Goal: Information Seeking & Learning: Learn about a topic

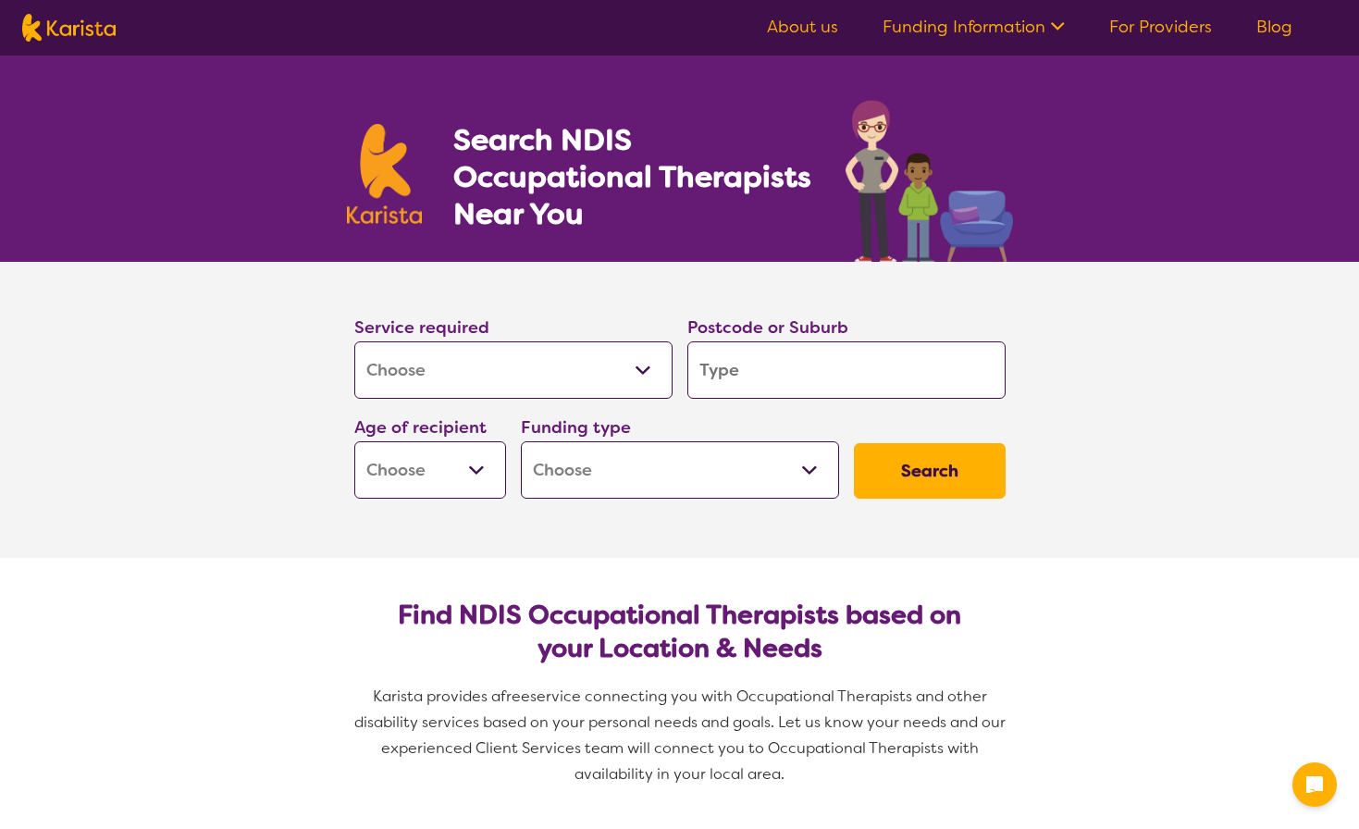
select select "[MEDICAL_DATA]"
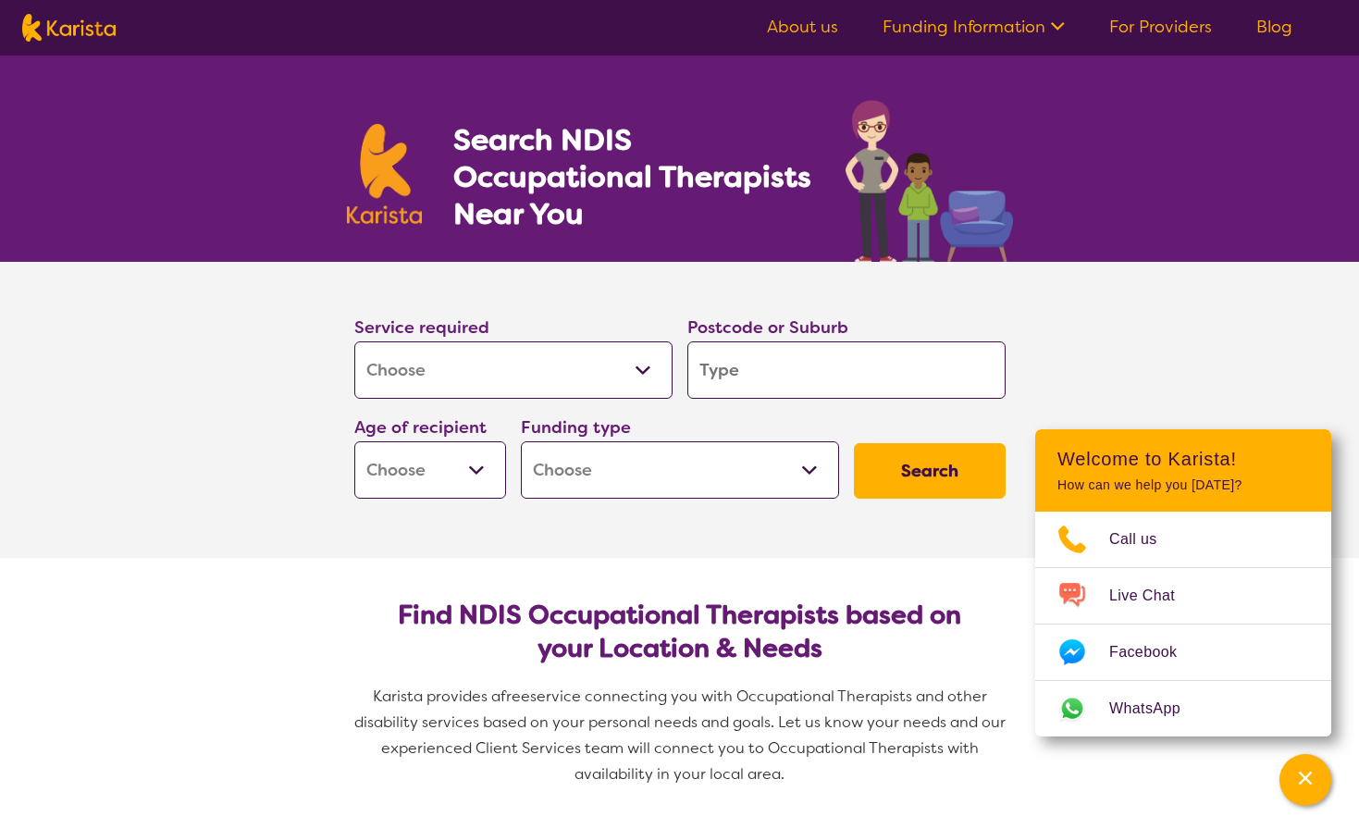
click at [728, 363] on input "search" at bounding box center [846, 369] width 318 height 57
click at [489, 443] on select "Early Childhood - 0 to 9 Child - 10 to 11 Adolescent - 12 to 17 Adult - 18 to 6…" at bounding box center [430, 469] width 152 height 57
select select "EC"
click at [586, 480] on select "Home Care Package (HCP) National Disability Insurance Scheme (NDIS) I don't know" at bounding box center [680, 469] width 318 height 57
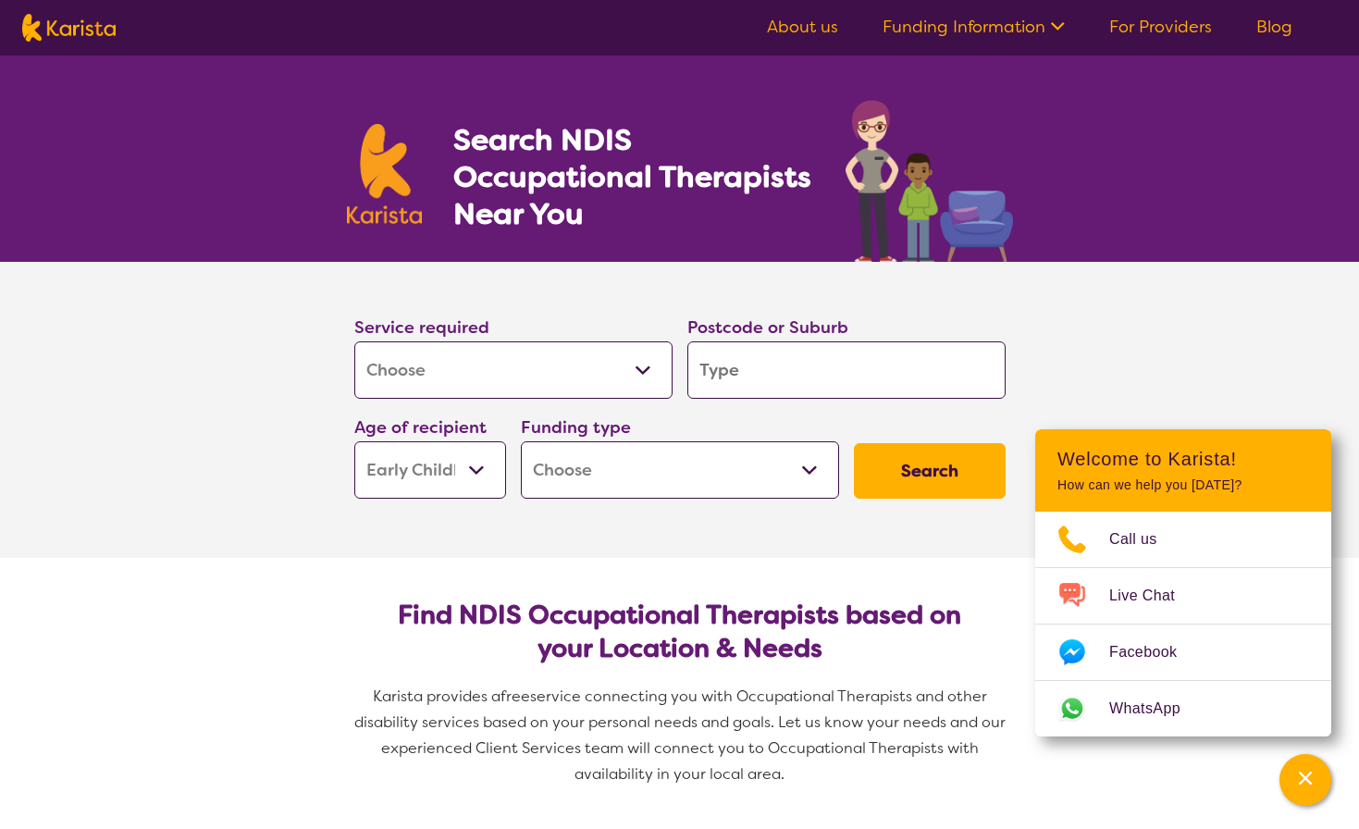
select select "NDIS"
click at [734, 376] on input "search" at bounding box center [846, 369] width 318 height 57
type input "2"
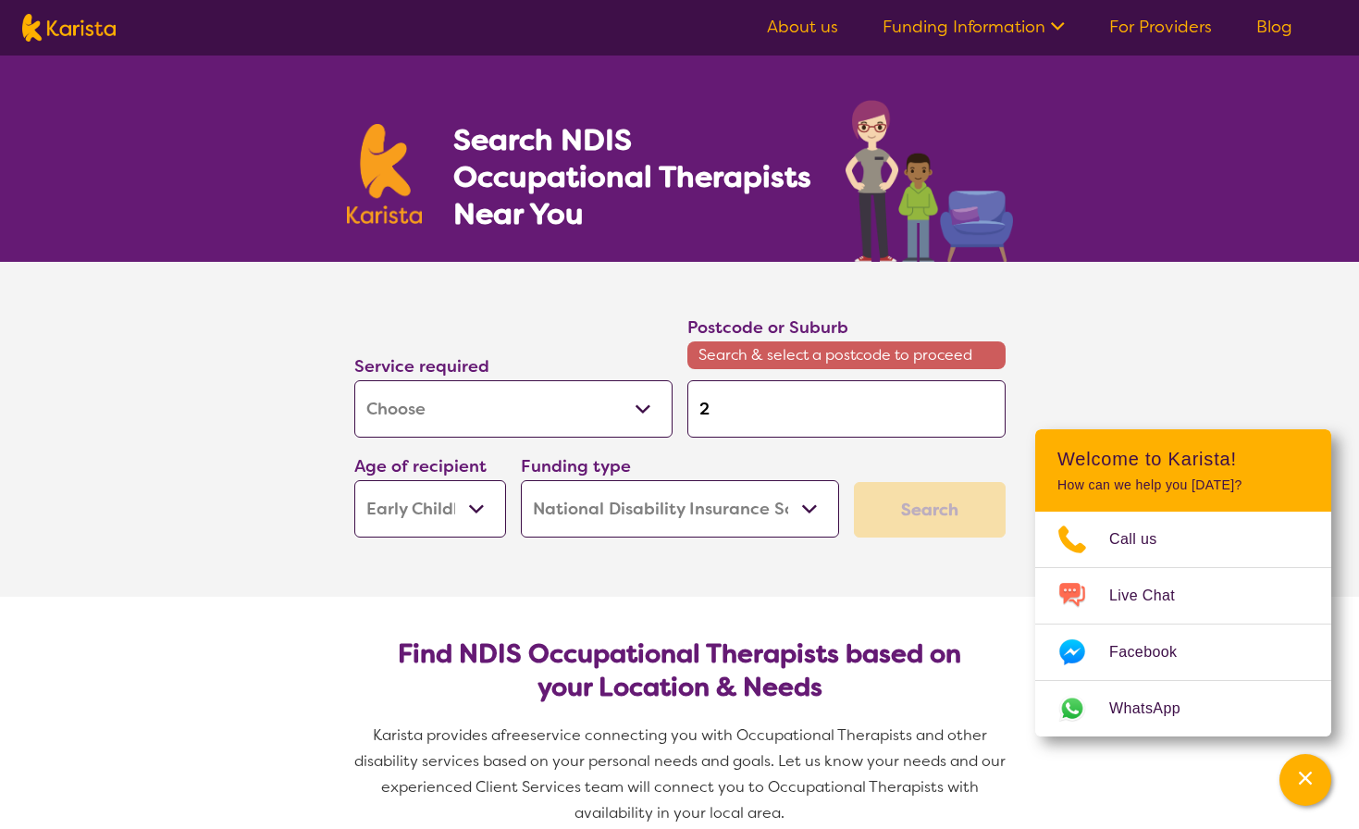
type input "22"
type input "228"
type input "2285"
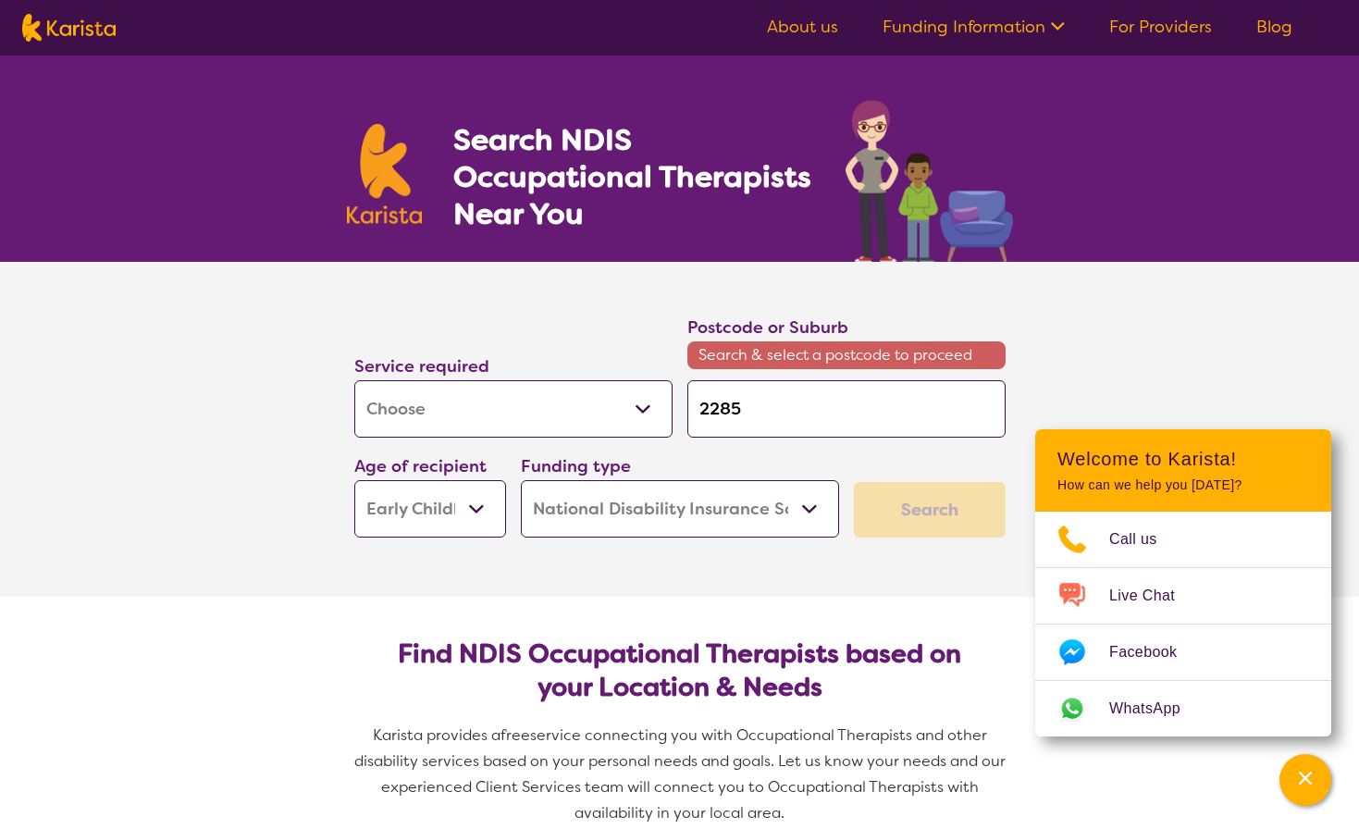
type input "2285"
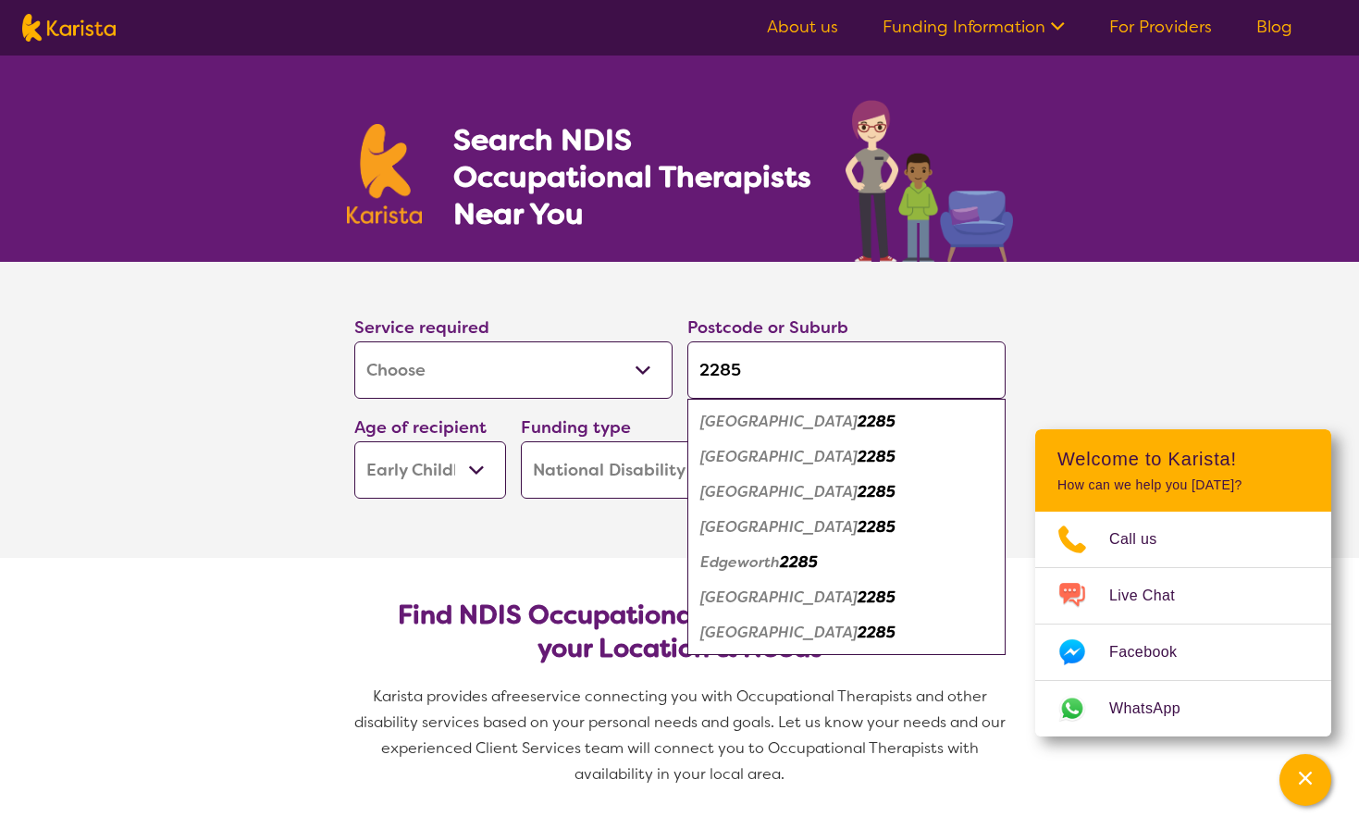
click button "Search" at bounding box center [930, 470] width 152 height 55
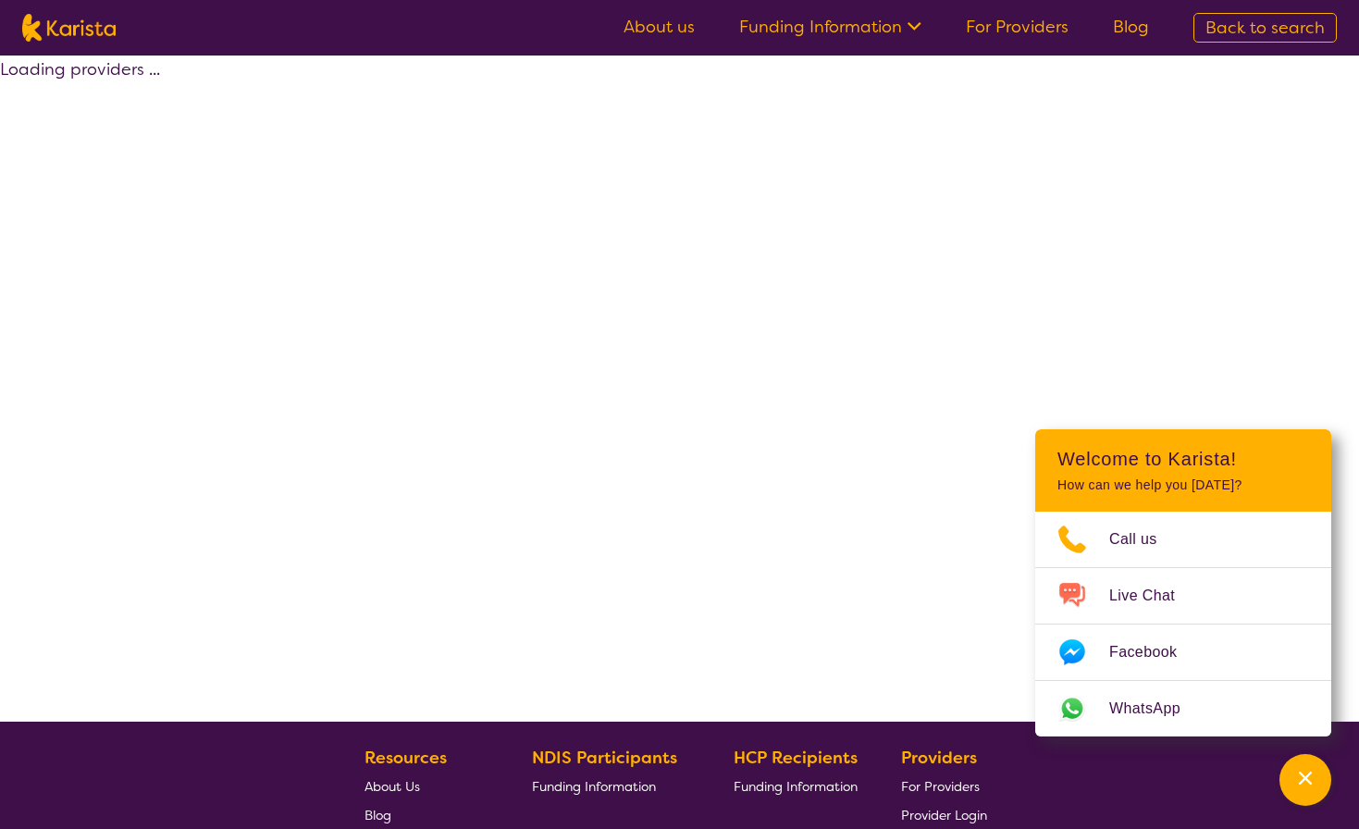
select select "by_score"
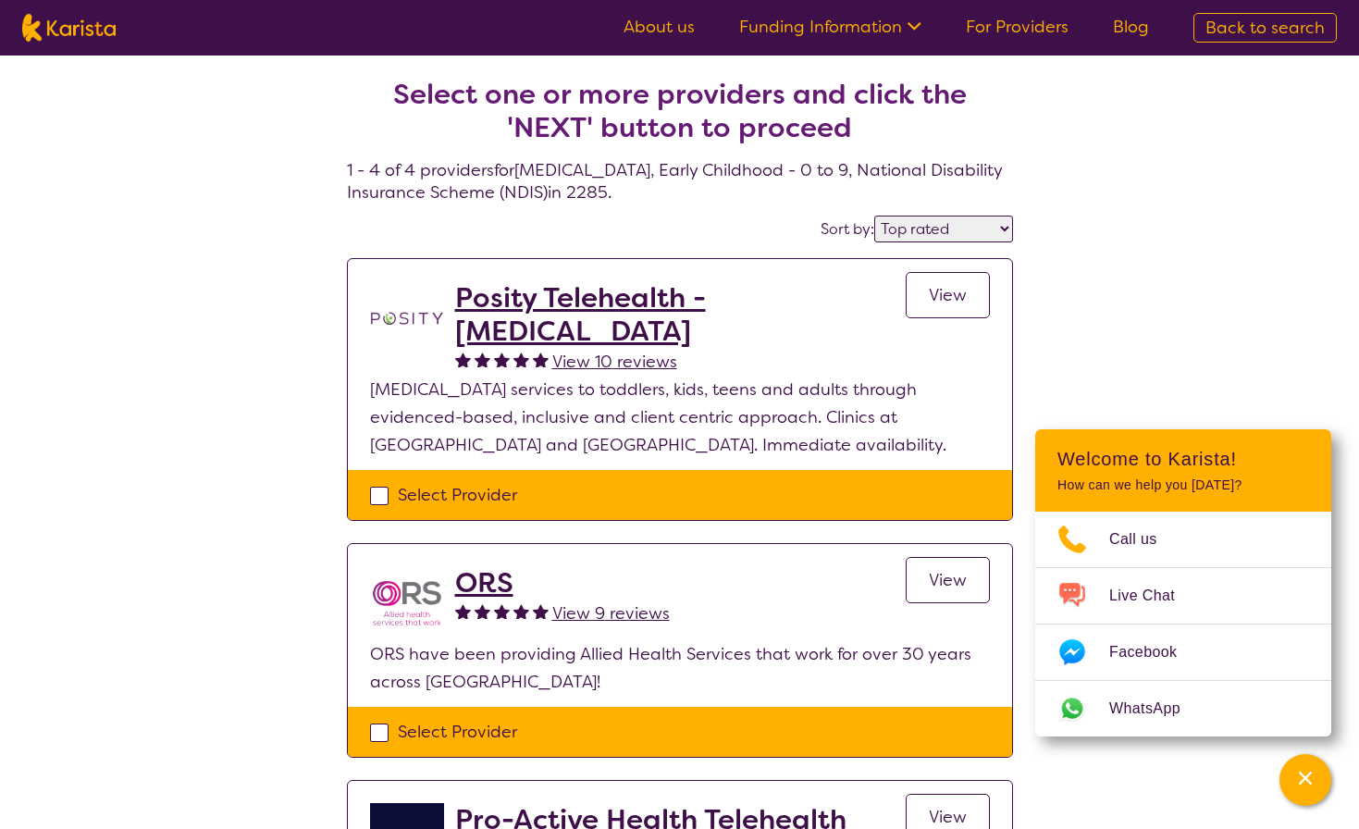
click at [538, 290] on h2 "Posity Telehealth - [MEDICAL_DATA]" at bounding box center [680, 314] width 450 height 67
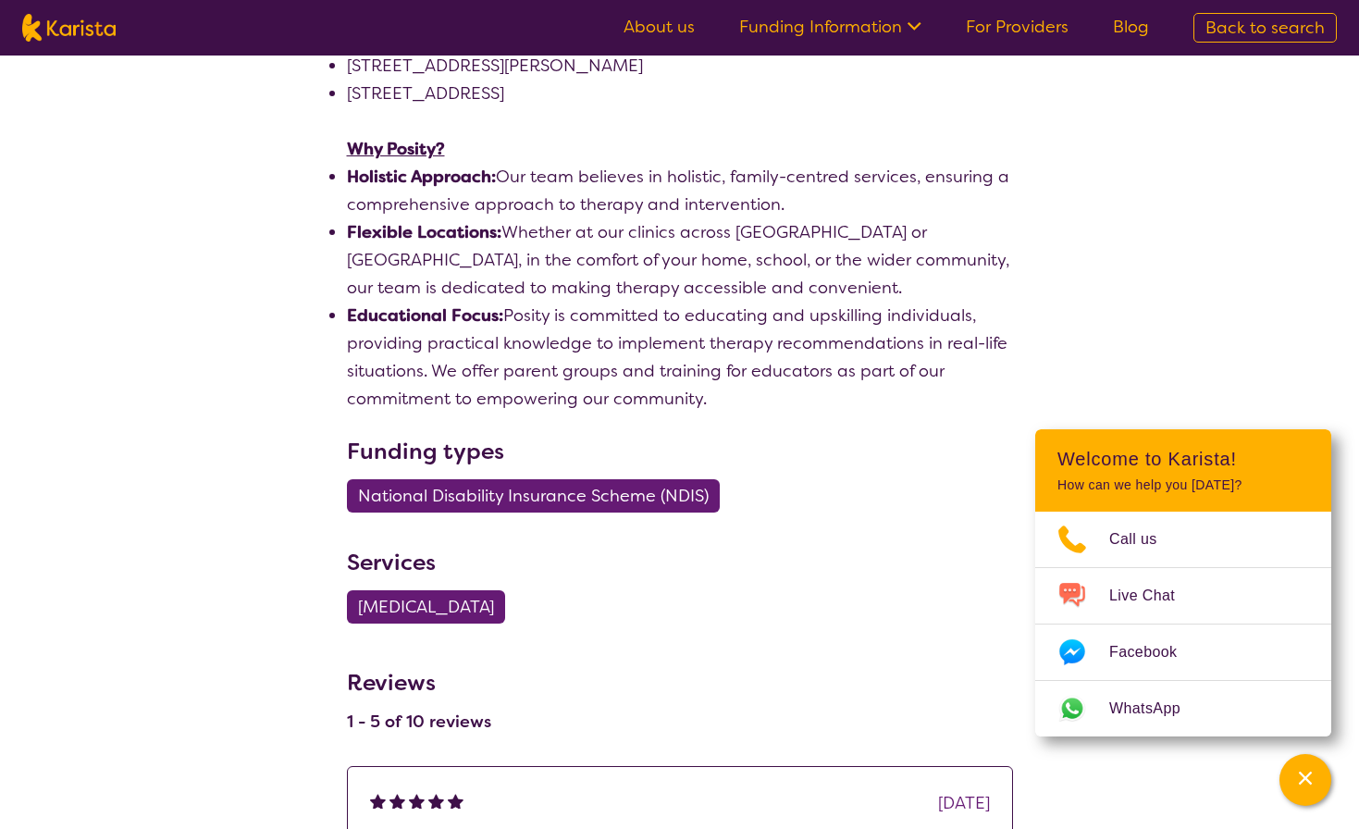
scroll to position [1438, 0]
select select "by_score"
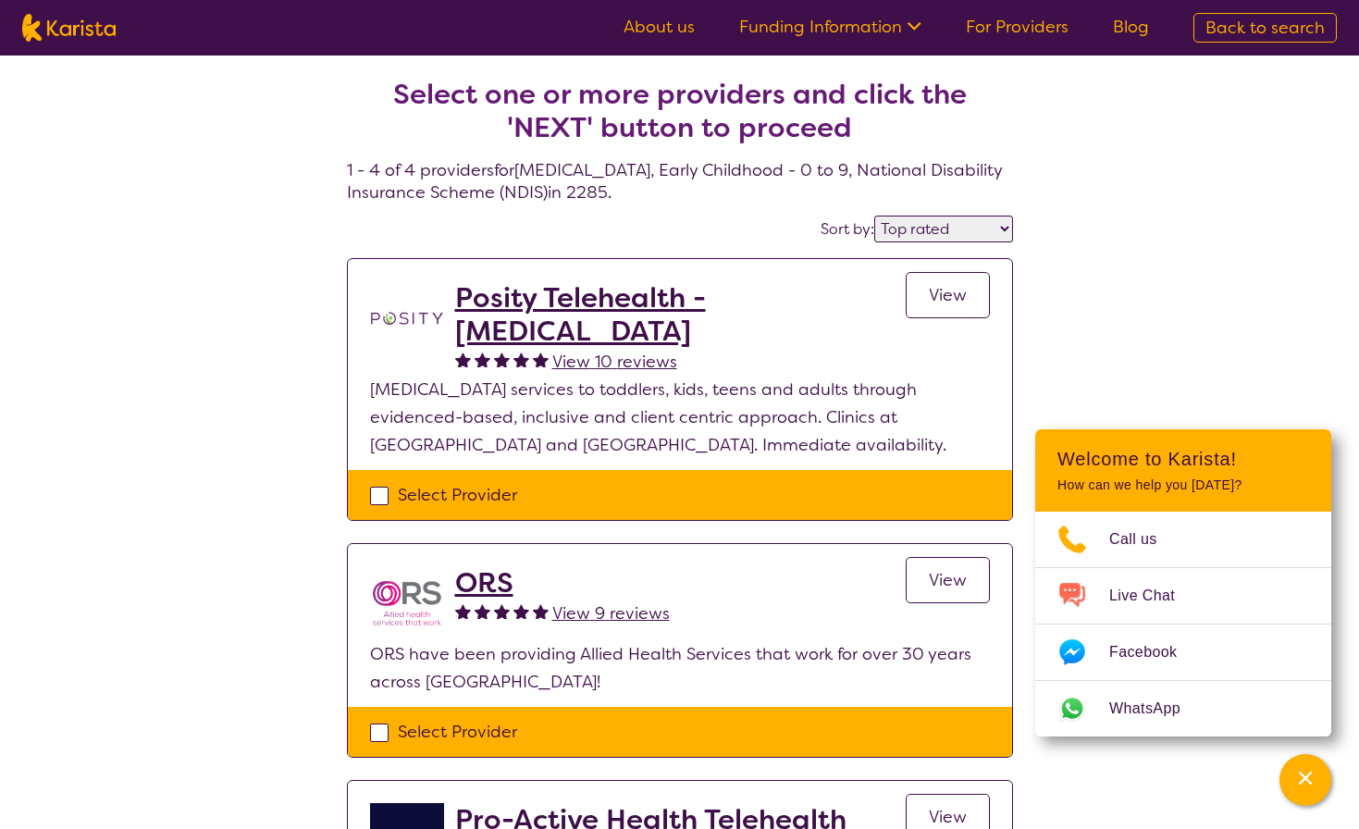
click at [479, 585] on h2 "ORS" at bounding box center [562, 582] width 215 height 33
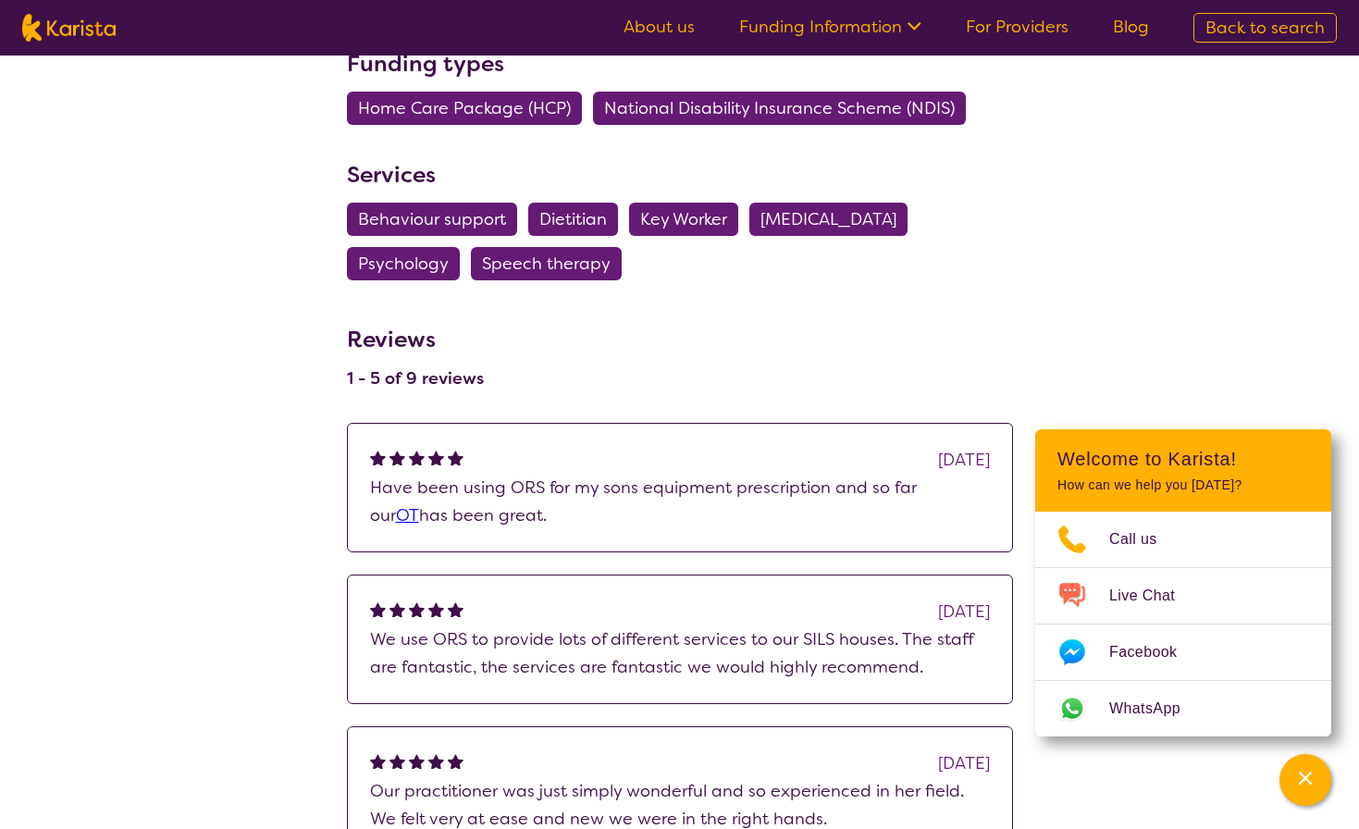
scroll to position [913, 0]
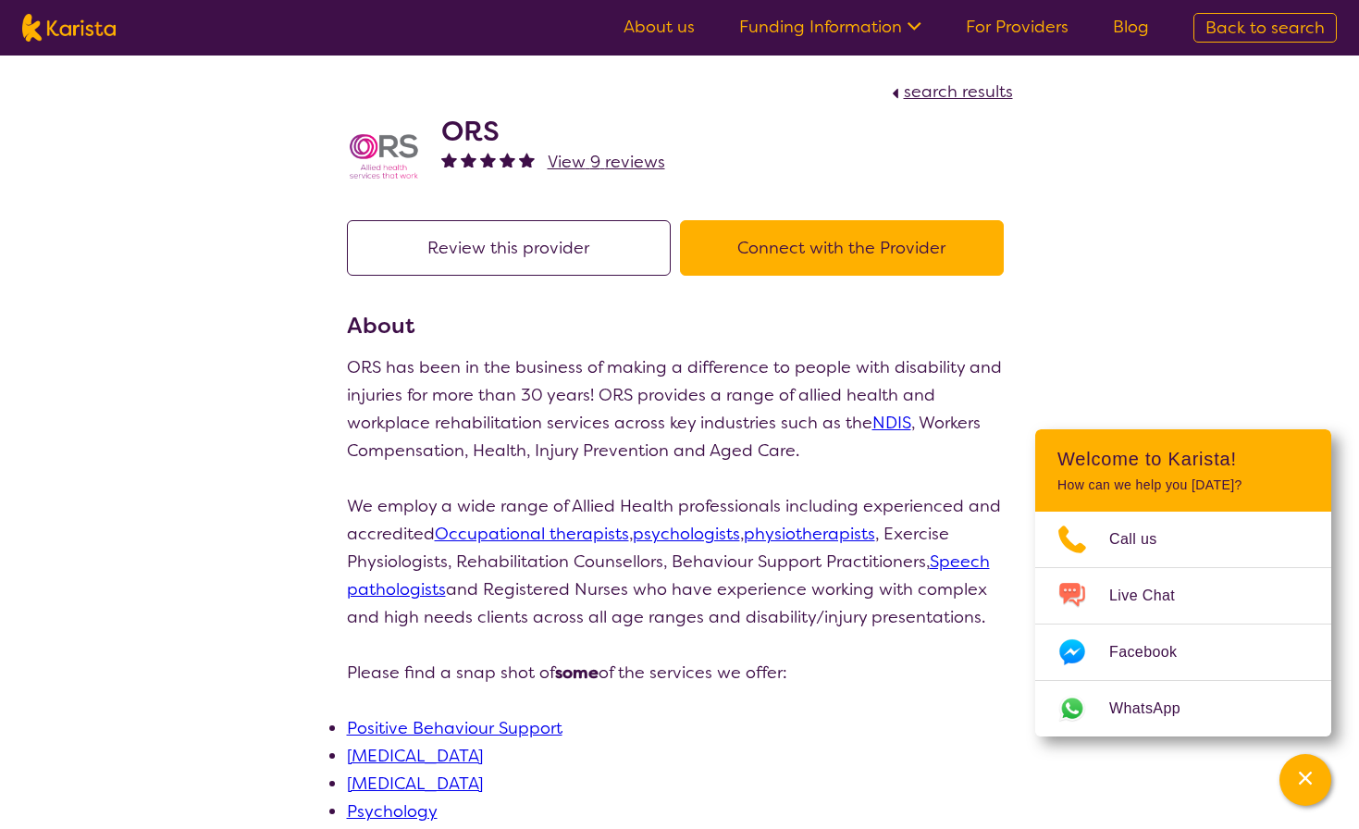
select select "by_score"
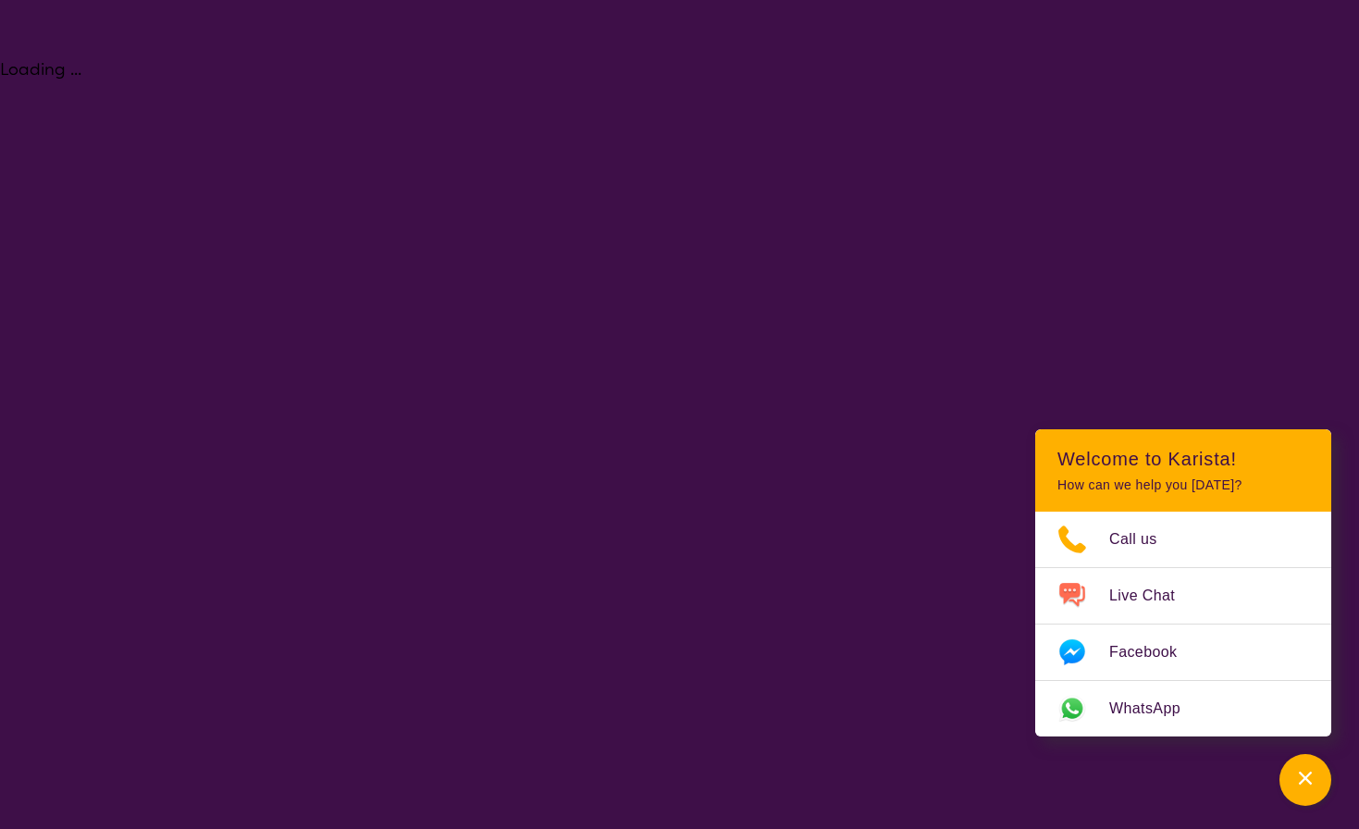
select select "[MEDICAL_DATA]"
select select "EC"
select select "NDIS"
select select "[MEDICAL_DATA]"
select select "EC"
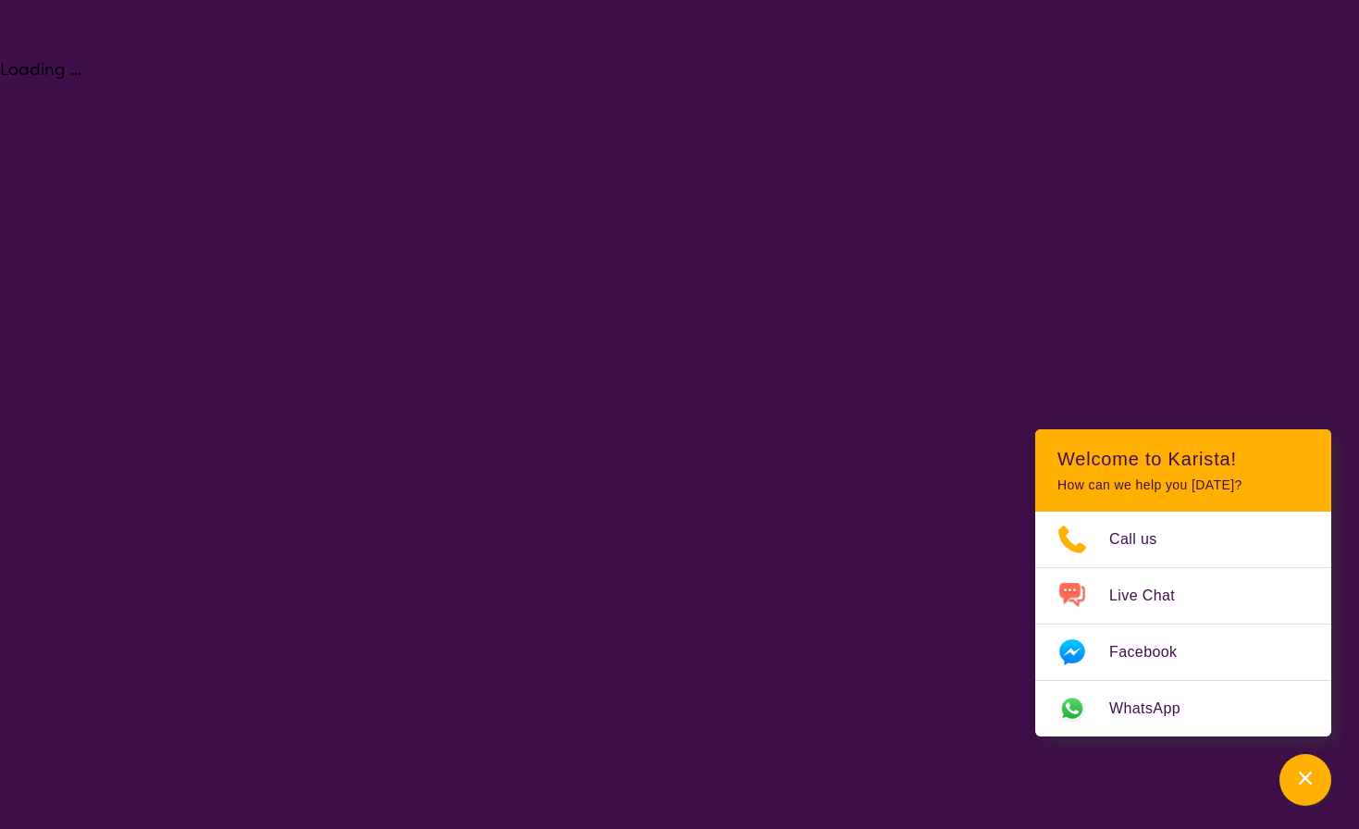
select select "NDIS"
